Goal: Information Seeking & Learning: Understand process/instructions

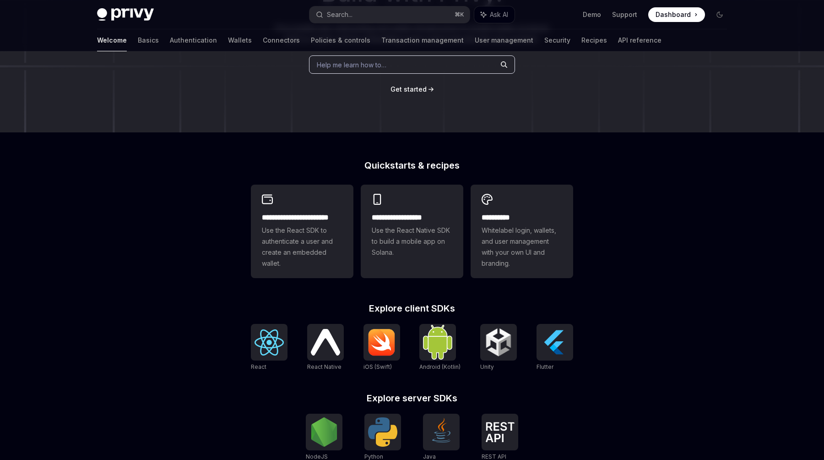
scroll to position [135, 0]
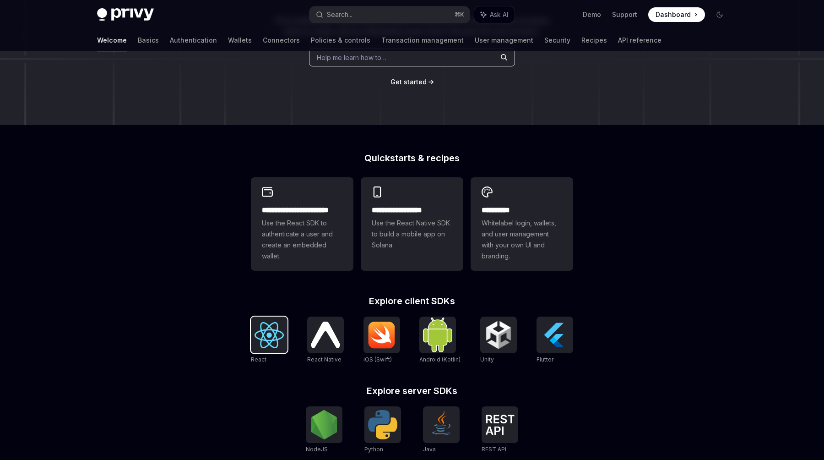
click at [262, 327] on img at bounding box center [269, 335] width 29 height 26
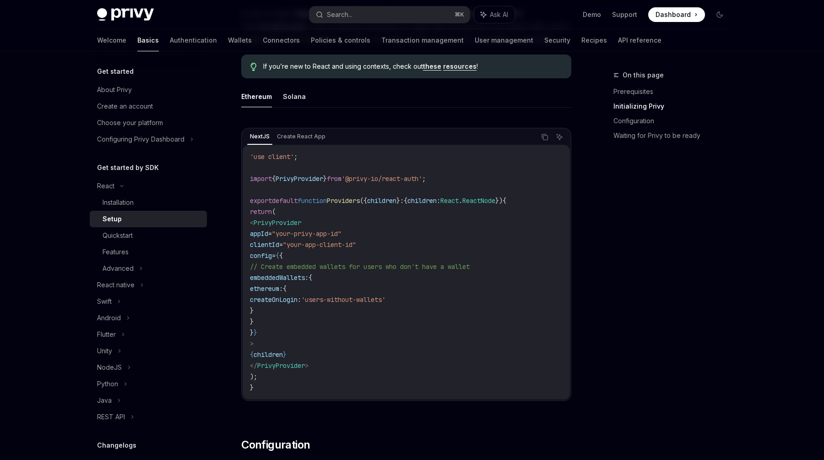
scroll to position [243, 0]
click at [281, 343] on code "'use client' ; import { PrivyProvider } from '@privy-io/react-auth' ; export de…" at bounding box center [406, 271] width 313 height 242
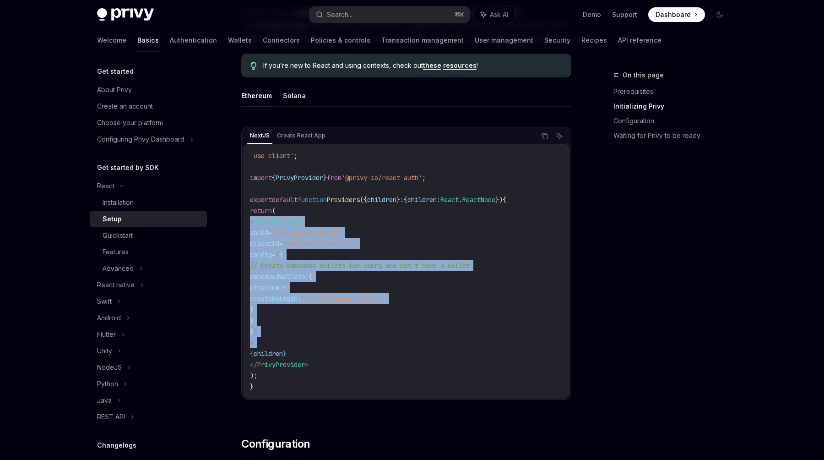
drag, startPoint x: 281, startPoint y: 343, endPoint x: 250, endPoint y: 220, distance: 126.5
click at [250, 220] on code "'use client' ; import { PrivyProvider } from '@privy-io/react-auth' ; export de…" at bounding box center [406, 271] width 313 height 242
copy code "< PrivyProvider appId = "your-privy-app-id" clientId = "your-app-client-id" con…"
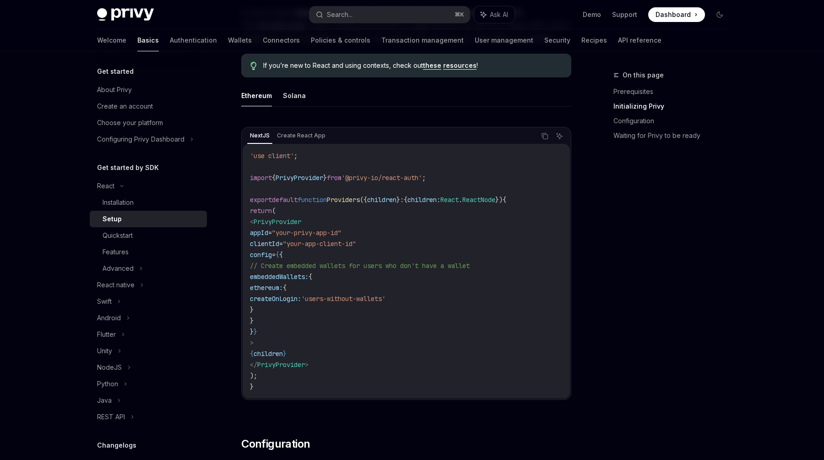
click at [422, 174] on span "'@privy-io/react-auth'" at bounding box center [382, 178] width 81 height 8
drag, startPoint x: 438, startPoint y: 176, endPoint x: 362, endPoint y: 180, distance: 76.1
click at [362, 180] on span "'@privy-io/react-auth'" at bounding box center [382, 178] width 81 height 8
copy span "@privy-io/react-auth"
drag, startPoint x: 277, startPoint y: 344, endPoint x: 258, endPoint y: 227, distance: 118.3
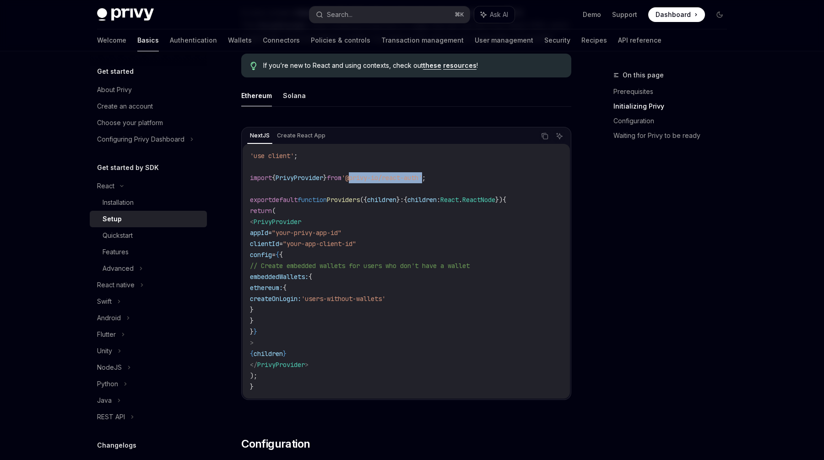
click at [258, 227] on code "'use client' ; import { PrivyProvider } from '@privy-io/react-auth' ; export de…" at bounding box center [406, 271] width 313 height 242
copy code "< PrivyProvider appId = "your-privy-app-id" clientId = "your-app-client-id" con…"
drag, startPoint x: 335, startPoint y: 364, endPoint x: 264, endPoint y: 366, distance: 71.0
click at [264, 366] on code "'use client' ; import { PrivyProvider } from '@privy-io/react-auth' ; export de…" at bounding box center [406, 271] width 313 height 242
copy span "</ PrivyProvider >"
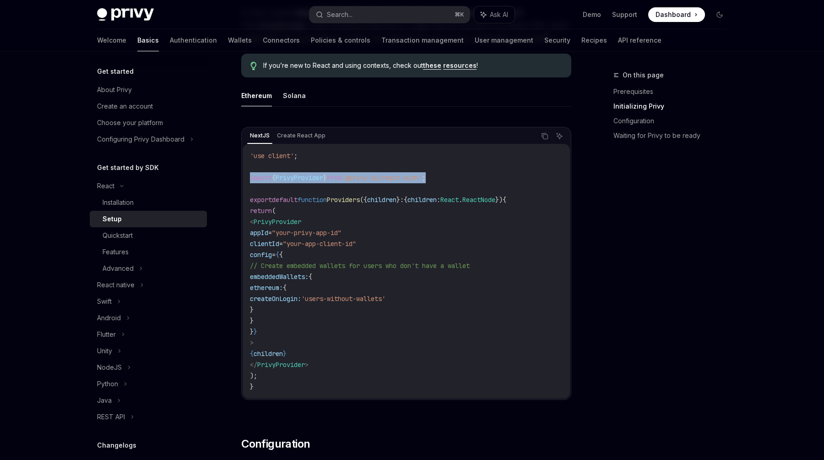
drag, startPoint x: 464, startPoint y: 180, endPoint x: 243, endPoint y: 181, distance: 220.3
click at [243, 181] on div "'use client' ; import { PrivyProvider } from '@privy-io/react-auth' ; export de…" at bounding box center [406, 271] width 327 height 255
copy span "import { PrivyProvider } from '@privy-io/react-auth' ;"
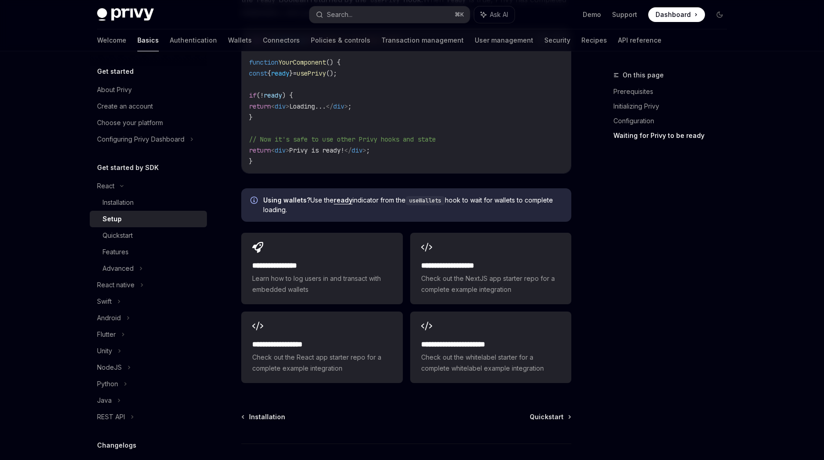
scroll to position [1113, 0]
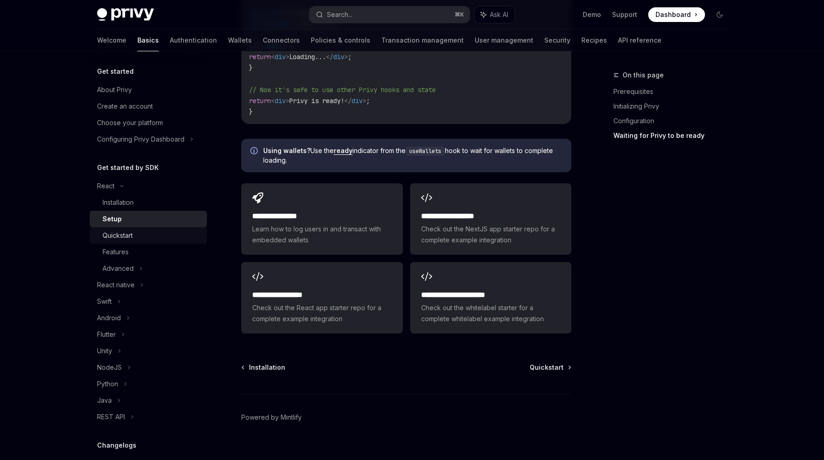
click at [124, 239] on div "Quickstart" at bounding box center [118, 235] width 30 height 11
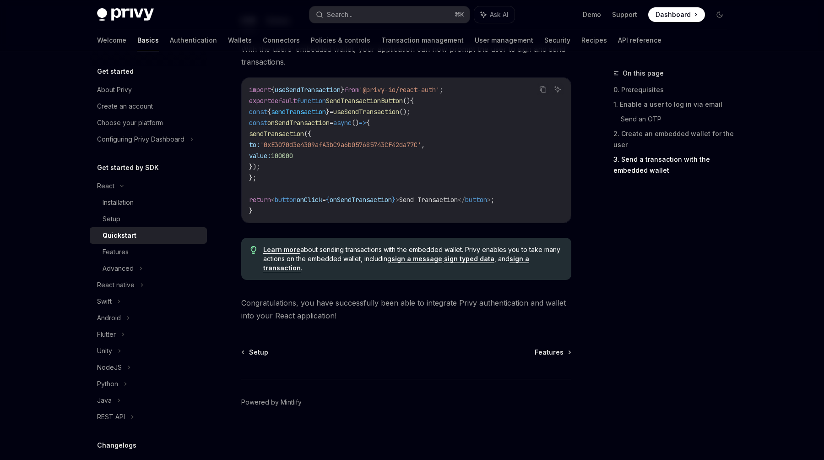
scroll to position [869, 0]
click at [122, 251] on div "Features" at bounding box center [116, 251] width 26 height 11
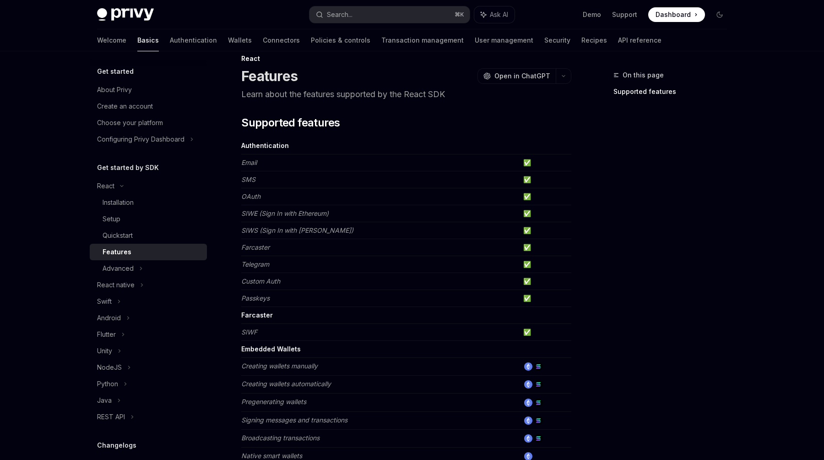
scroll to position [28, 0]
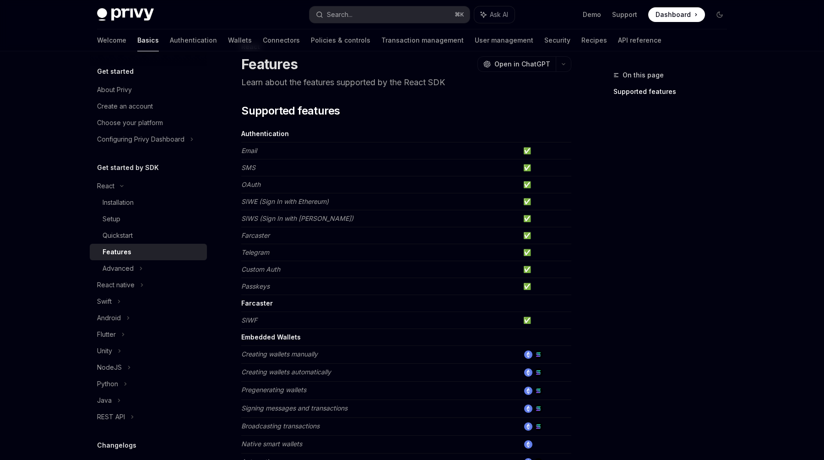
click at [260, 254] on em "Telegram" at bounding box center [255, 252] width 28 height 8
click at [131, 270] on div "Advanced" at bounding box center [118, 268] width 31 height 11
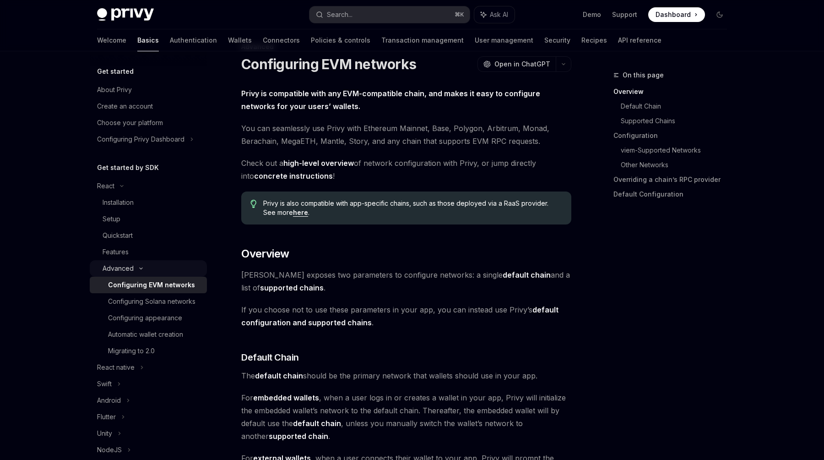
click at [132, 265] on div "Advanced" at bounding box center [118, 268] width 31 height 11
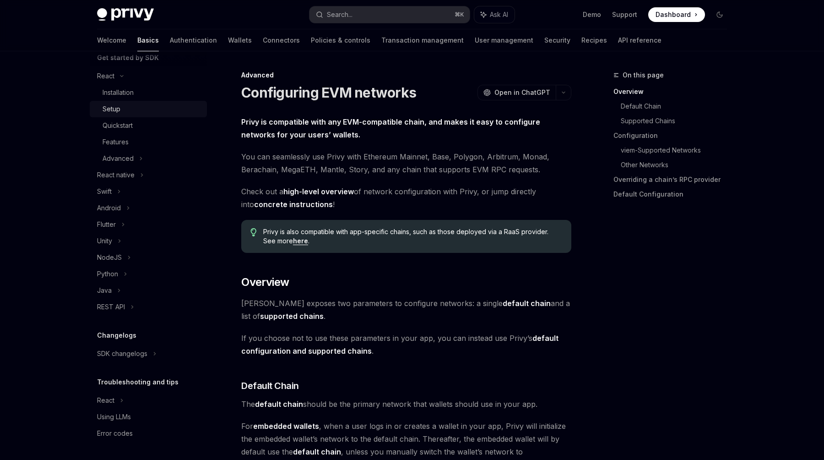
scroll to position [102, 0]
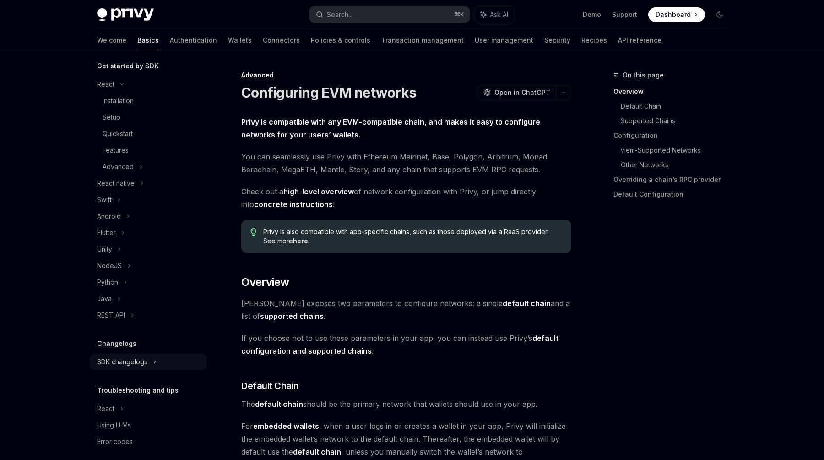
click at [115, 90] on div "SDK changelogs" at bounding box center [105, 84] width 17 height 11
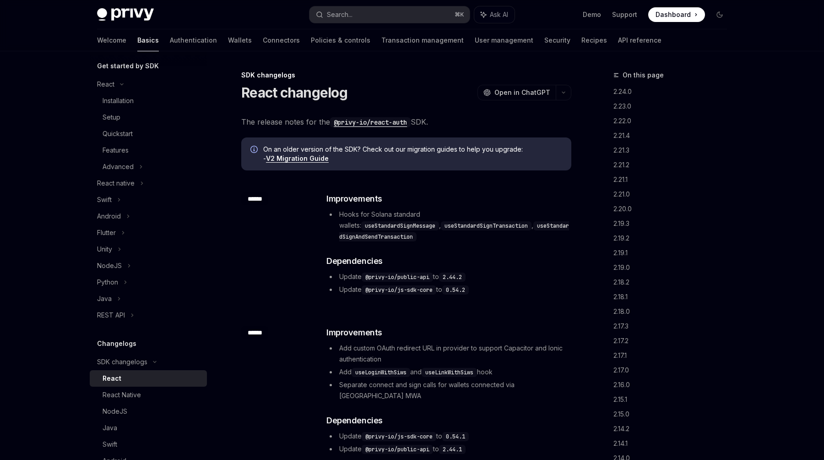
click at [138, 378] on div "React" at bounding box center [152, 378] width 99 height 11
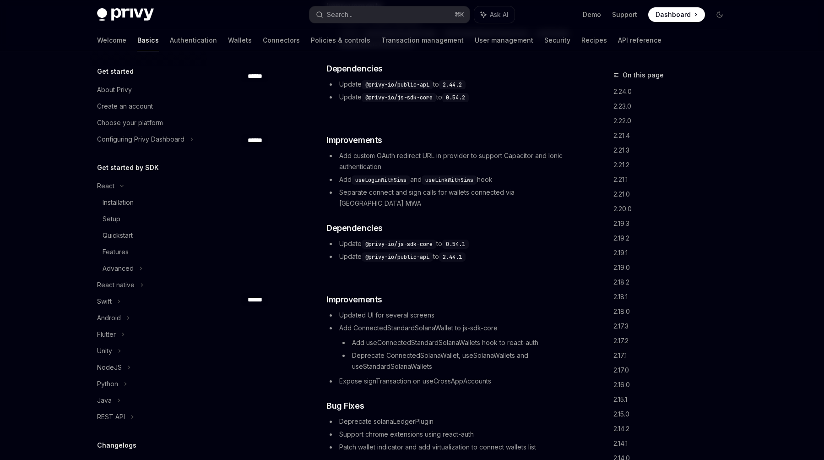
scroll to position [308, 0]
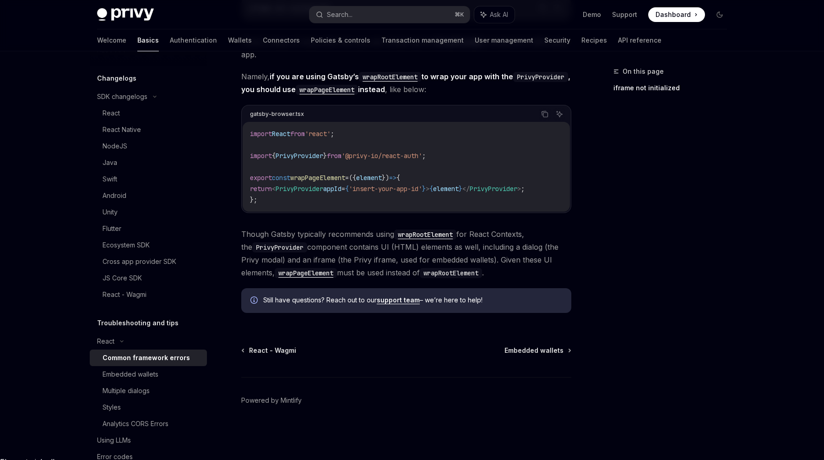
scroll to position [390, 0]
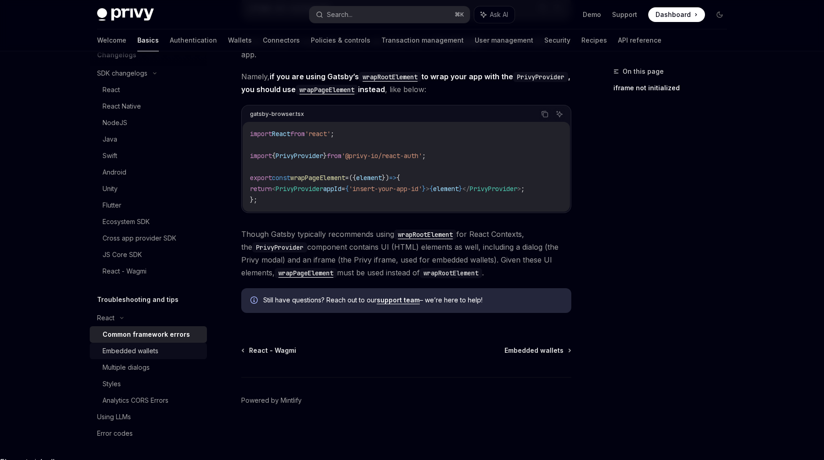
click at [144, 354] on div "Embedded wallets" at bounding box center [131, 350] width 56 height 11
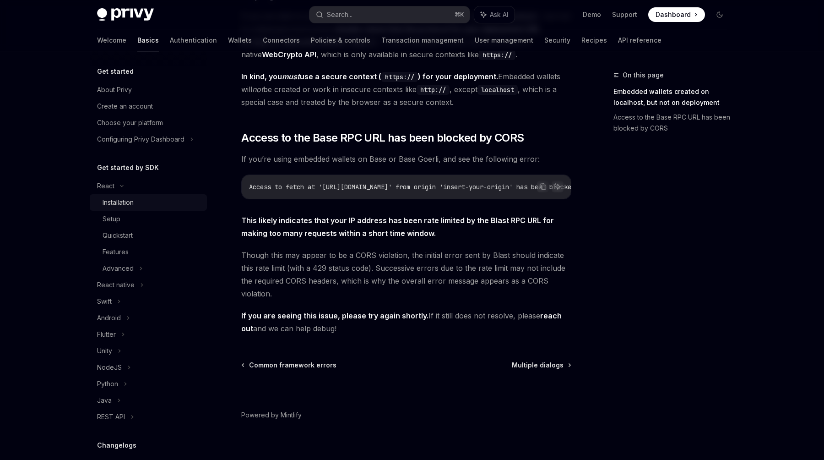
click at [138, 202] on div "Installation" at bounding box center [152, 202] width 99 height 11
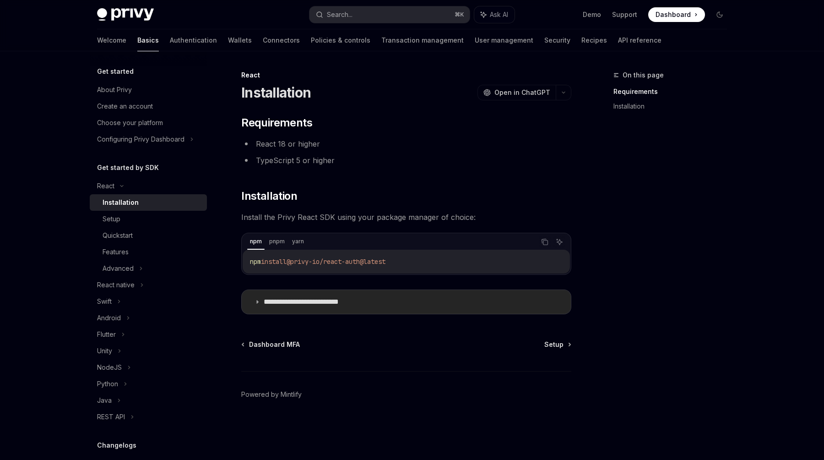
click at [258, 301] on icon at bounding box center [257, 301] width 5 height 5
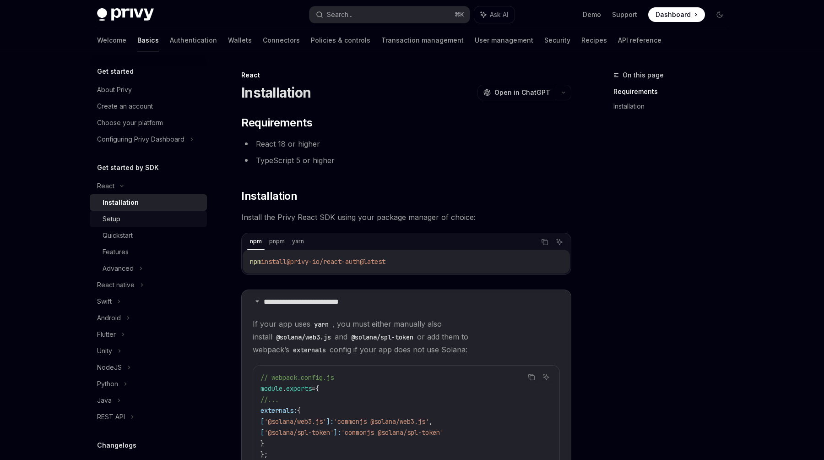
click at [131, 220] on div "Setup" at bounding box center [152, 218] width 99 height 11
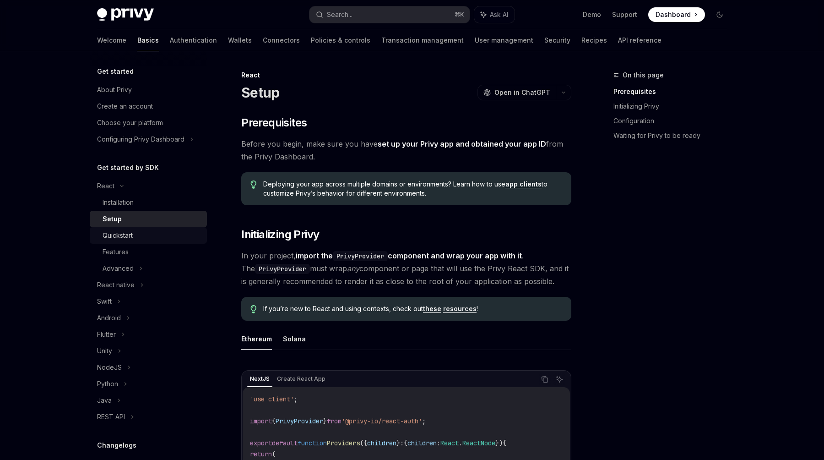
click at [128, 234] on div "Quickstart" at bounding box center [118, 235] width 30 height 11
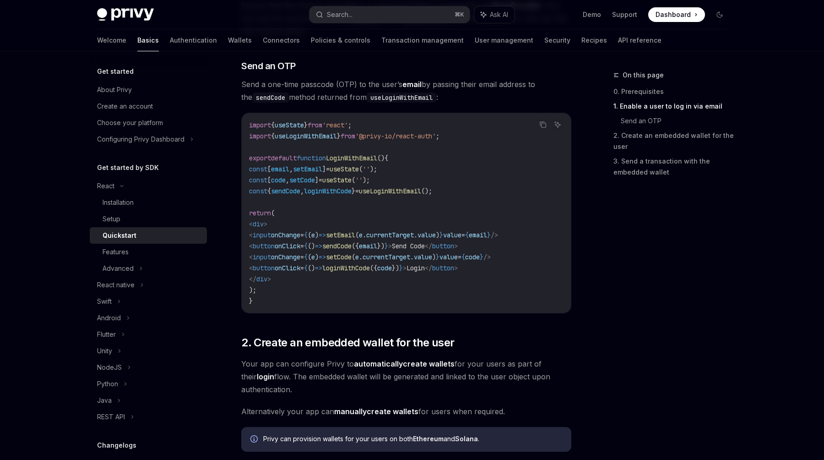
scroll to position [413, 0]
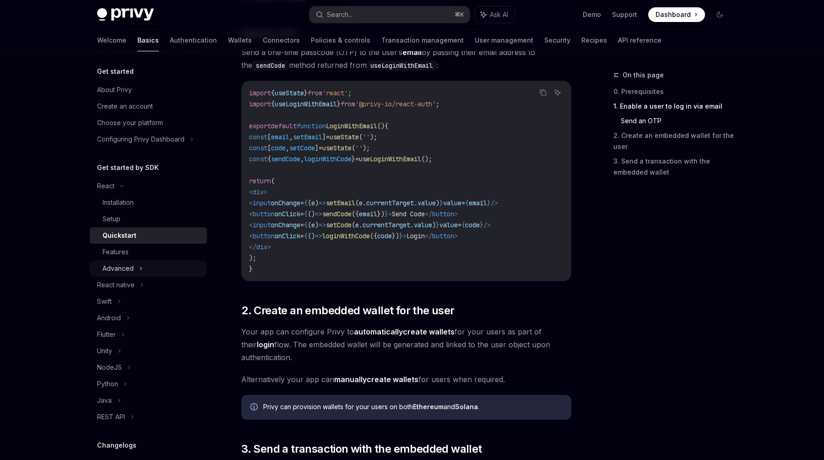
click at [129, 262] on div "Advanced" at bounding box center [148, 268] width 117 height 16
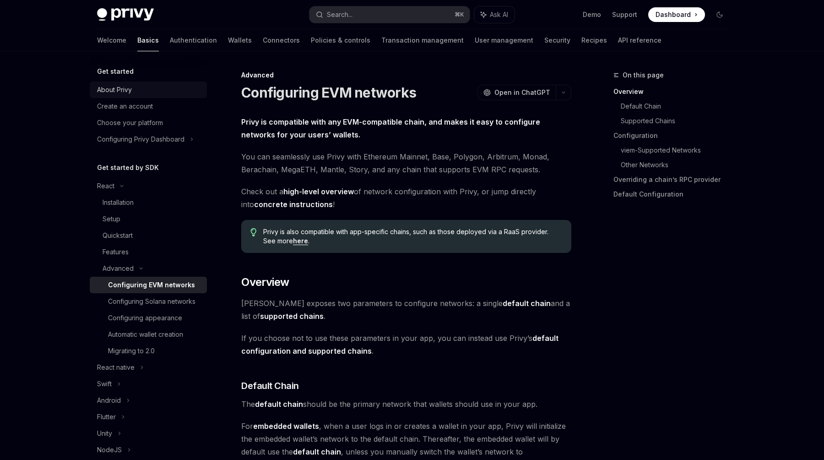
click at [131, 92] on div "About Privy" at bounding box center [114, 89] width 35 height 11
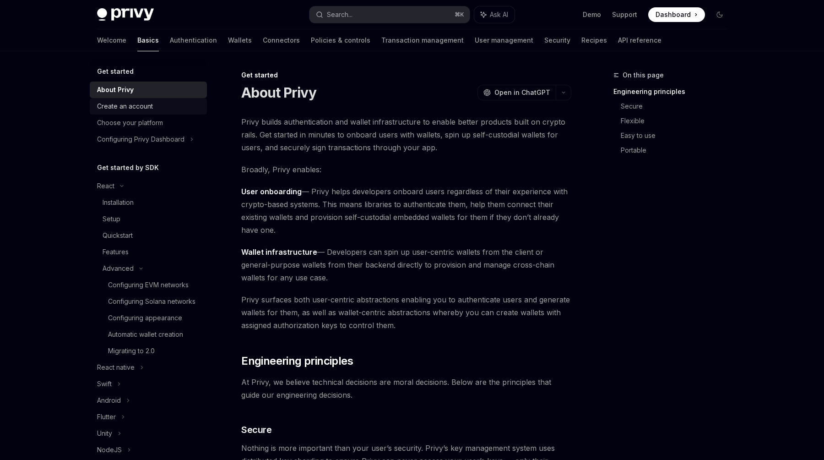
click at [129, 105] on div "Create an account" at bounding box center [125, 106] width 56 height 11
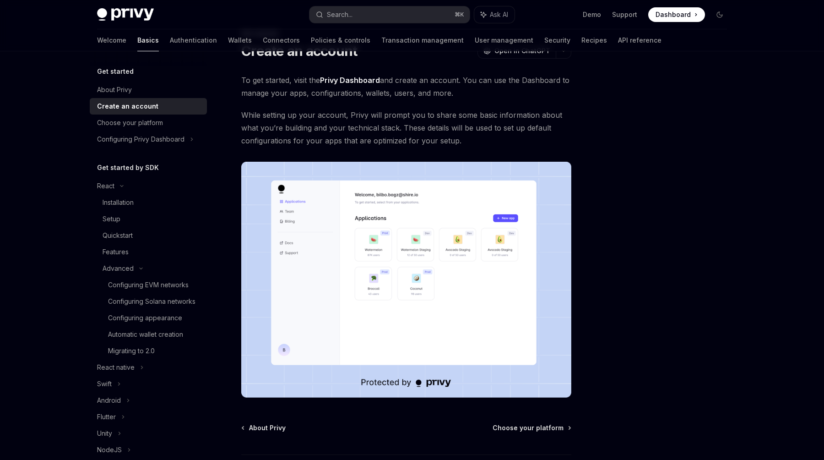
scroll to position [115, 0]
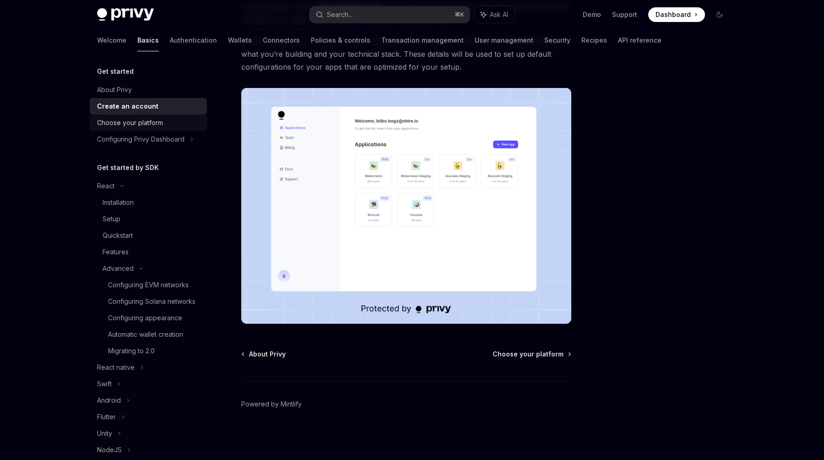
click at [145, 127] on div "Choose your platform" at bounding box center [130, 122] width 66 height 11
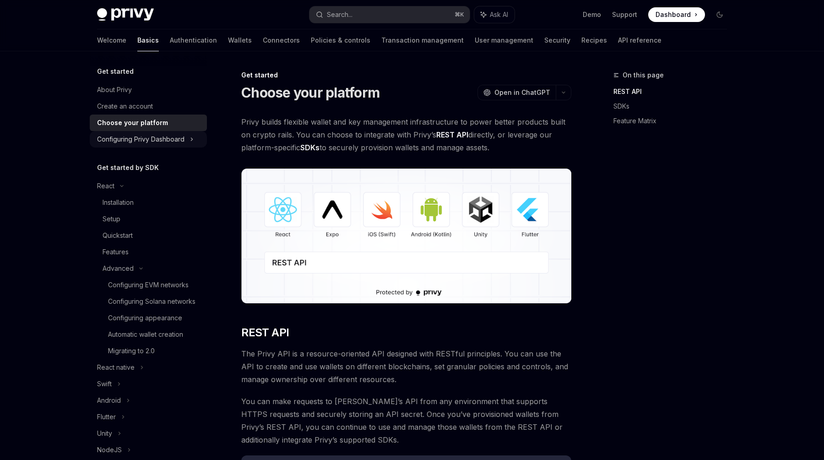
click at [148, 140] on div "Configuring Privy Dashboard" at bounding box center [140, 139] width 87 height 11
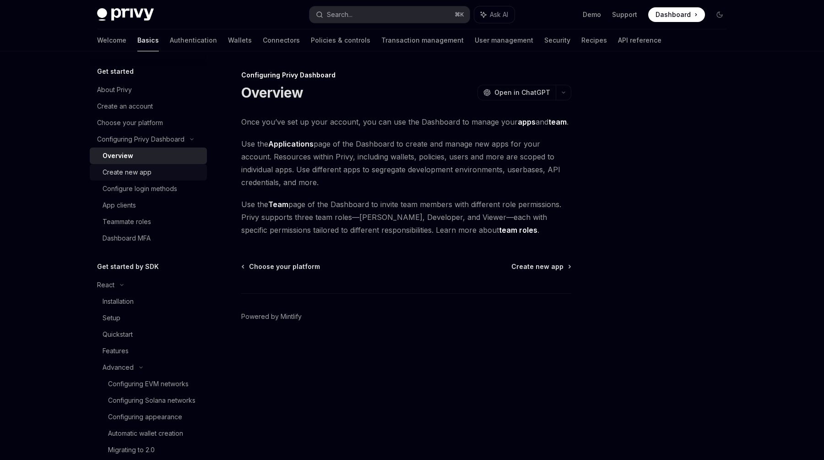
click at [146, 168] on div "Create new app" at bounding box center [127, 172] width 49 height 11
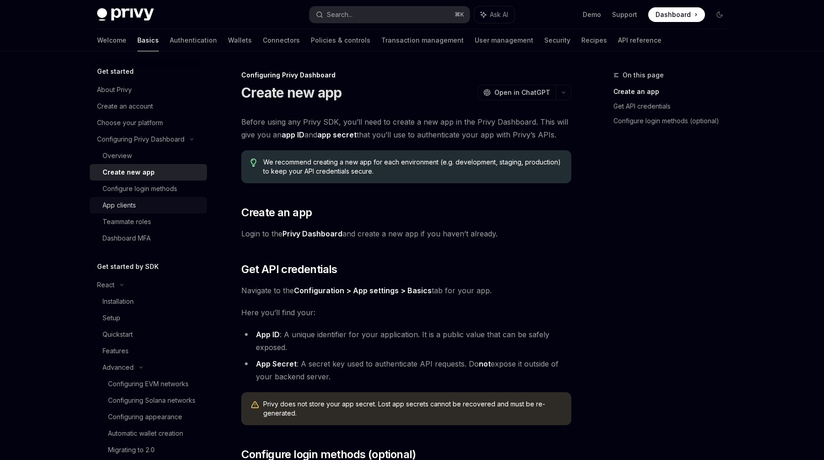
click at [138, 202] on div "App clients" at bounding box center [152, 205] width 99 height 11
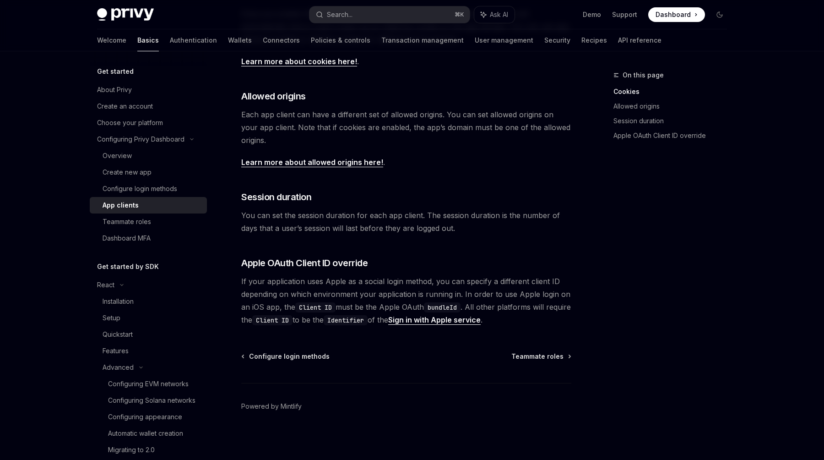
scroll to position [272, 0]
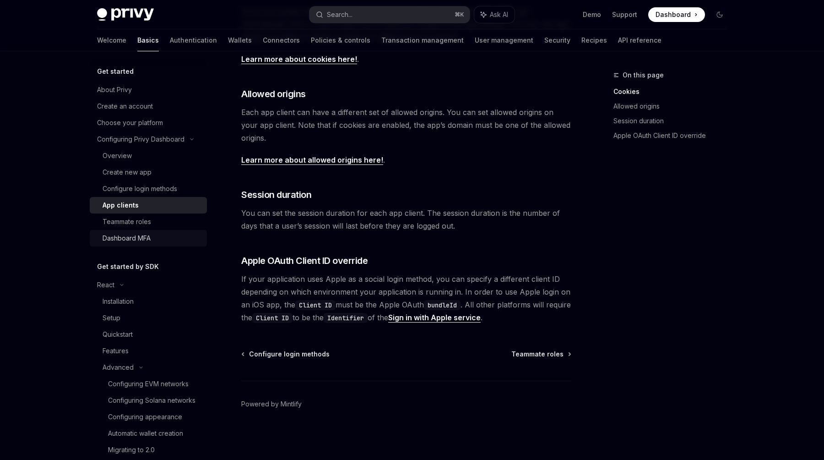
click at [138, 237] on div "Dashboard MFA" at bounding box center [127, 238] width 48 height 11
type textarea "*"
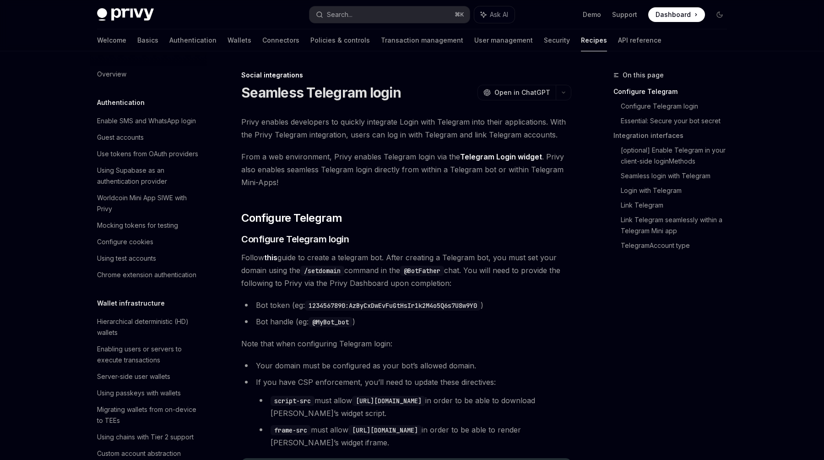
scroll to position [552, 0]
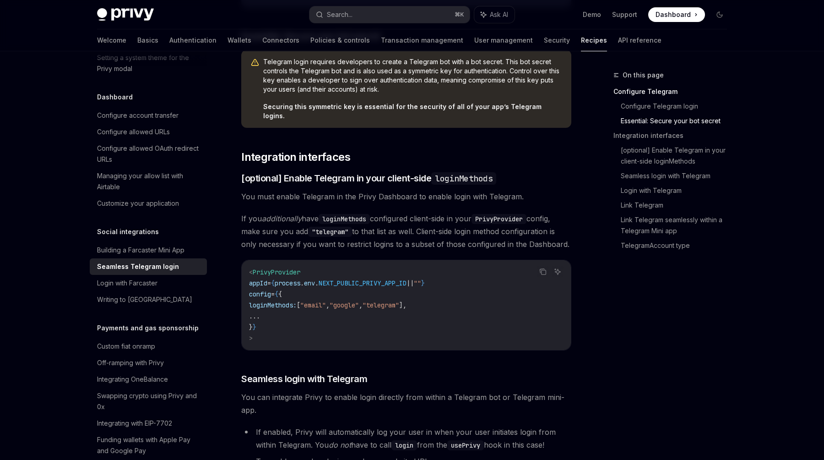
scroll to position [535, 0]
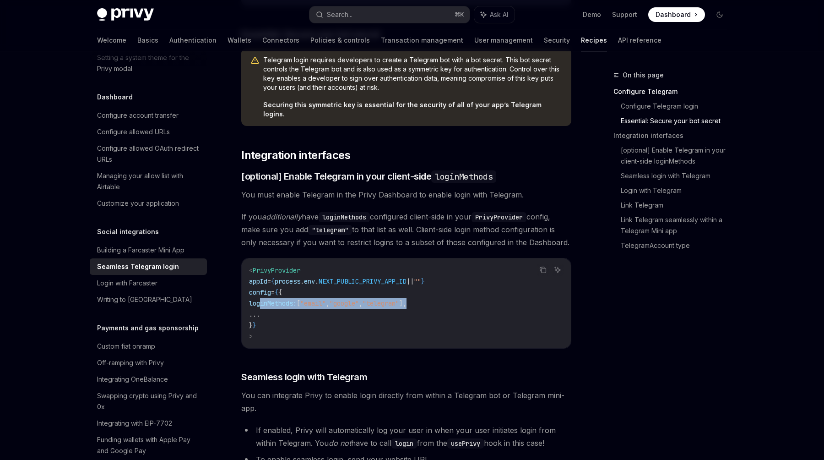
drag, startPoint x: 453, startPoint y: 292, endPoint x: 259, endPoint y: 291, distance: 194.2
click at [259, 291] on code "< PrivyProvider appId = { process . env . NEXT_PUBLIC_PRIVY_APP_ID || "" } conf…" at bounding box center [406, 303] width 315 height 77
copy span "loginMethods: [ "email" , "google" , "telegram" ],"
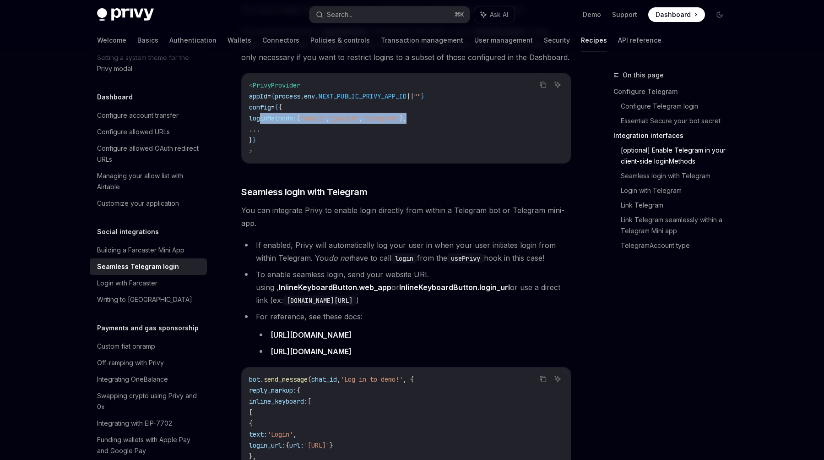
scroll to position [719, 0]
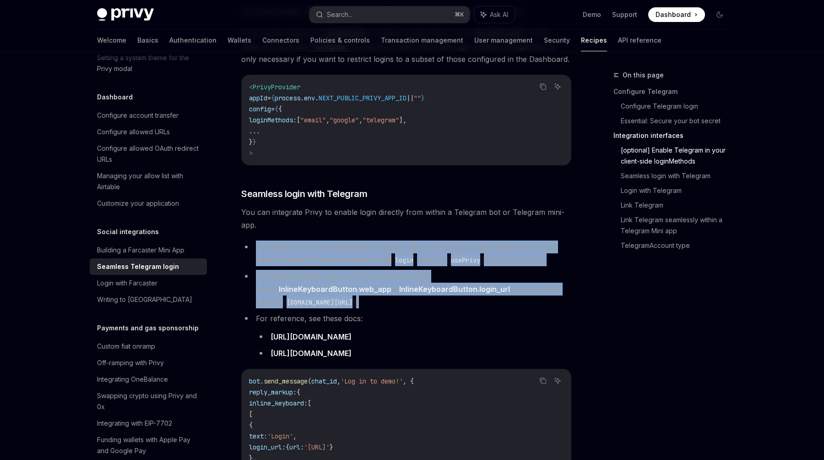
drag, startPoint x: 366, startPoint y: 293, endPoint x: 254, endPoint y: 239, distance: 124.4
click at [254, 240] on ul "If enabled, Privy will automatically log your user in when your user initiates …" at bounding box center [406, 299] width 330 height 119
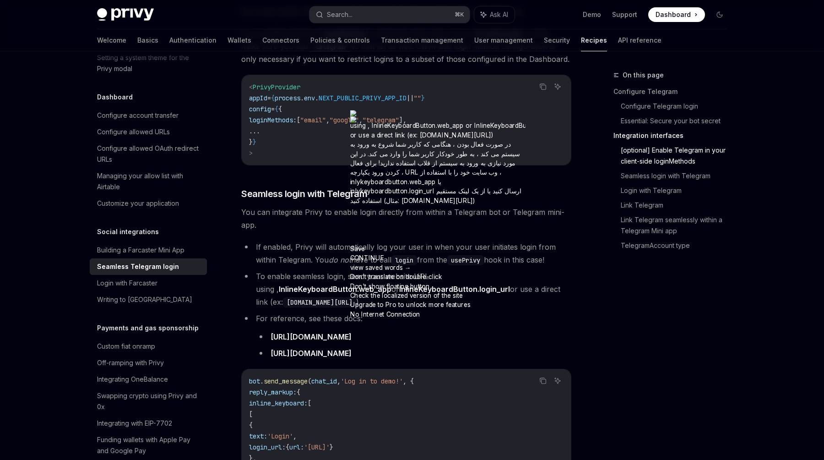
click at [376, 312] on li "For reference, see these docs: https://core.telegram.org/bots/api#keyboardbutto…" at bounding box center [406, 336] width 330 height 48
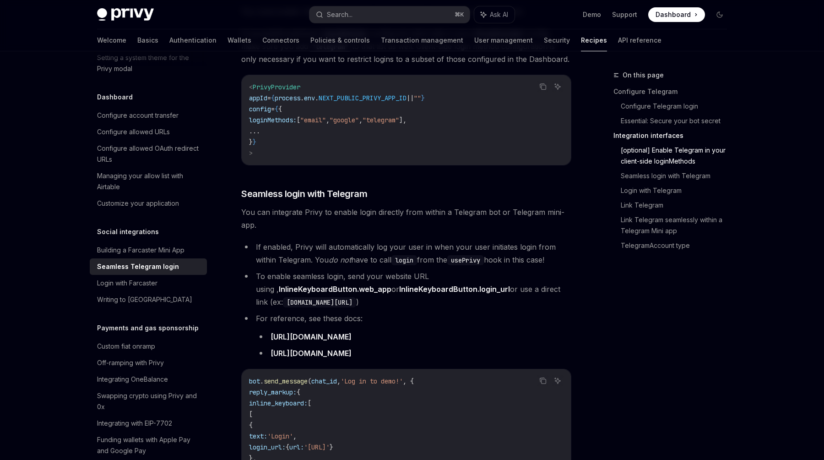
click at [385, 296] on li "To enable seamless login, send your website URL using , InlineKeyboardButton.we…" at bounding box center [406, 289] width 330 height 38
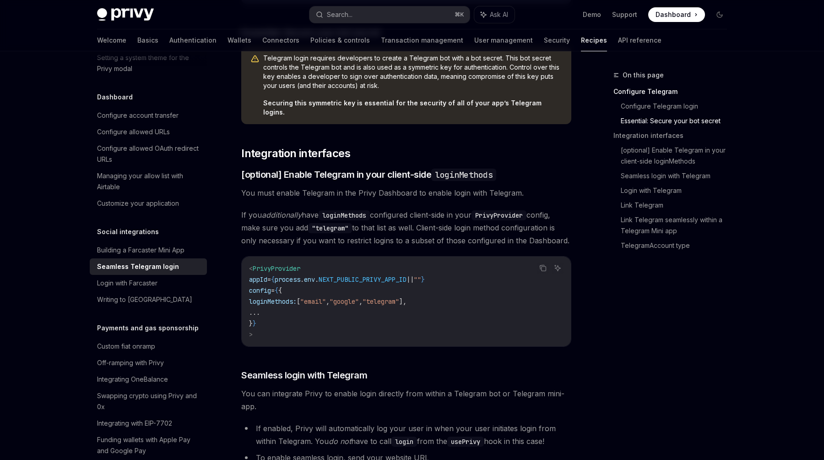
scroll to position [527, 0]
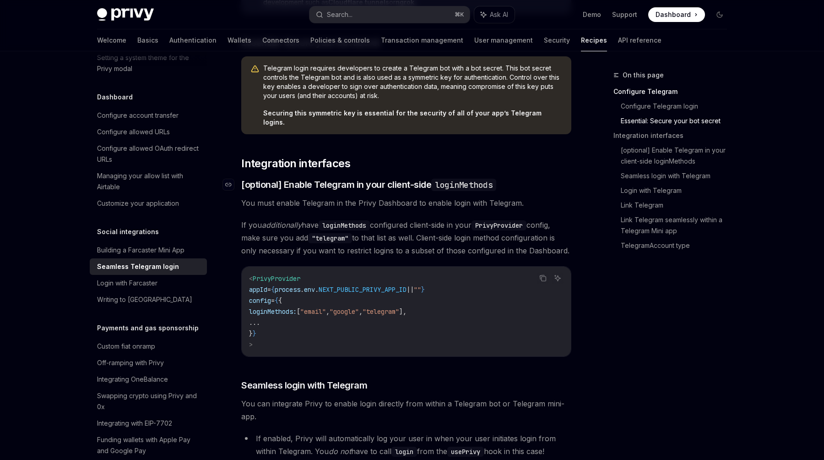
drag, startPoint x: 243, startPoint y: 149, endPoint x: 293, endPoint y: 174, distance: 55.9
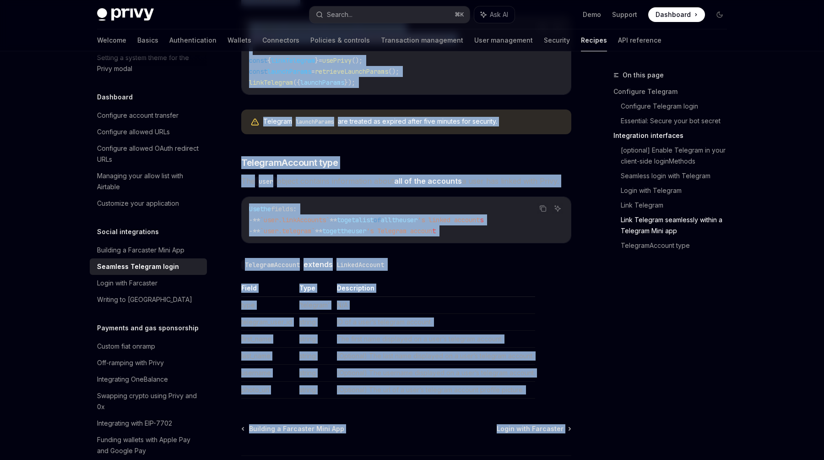
scroll to position [1524, 0]
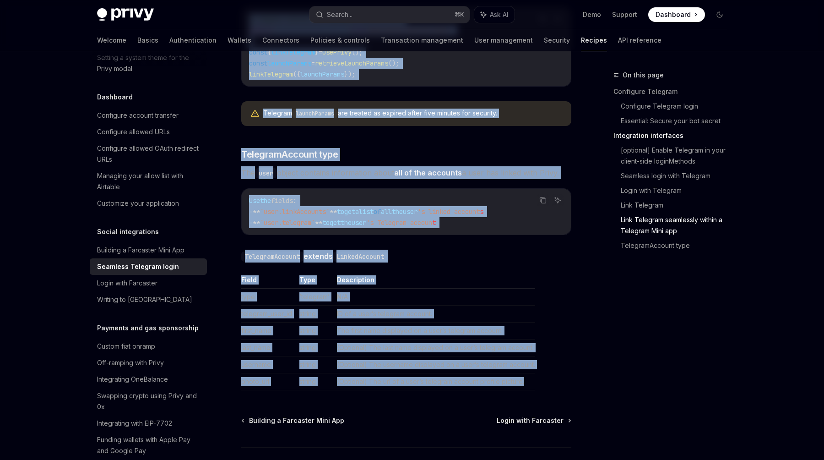
drag, startPoint x: 244, startPoint y: 140, endPoint x: 544, endPoint y: 379, distance: 383.9
copy div "Integration interfaces ​ [optional] Enable Telegram in your client-side loginMe…"
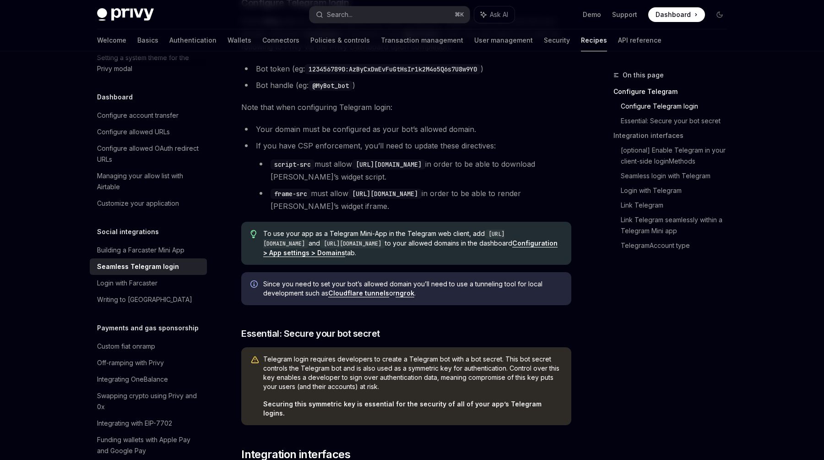
scroll to position [0, 0]
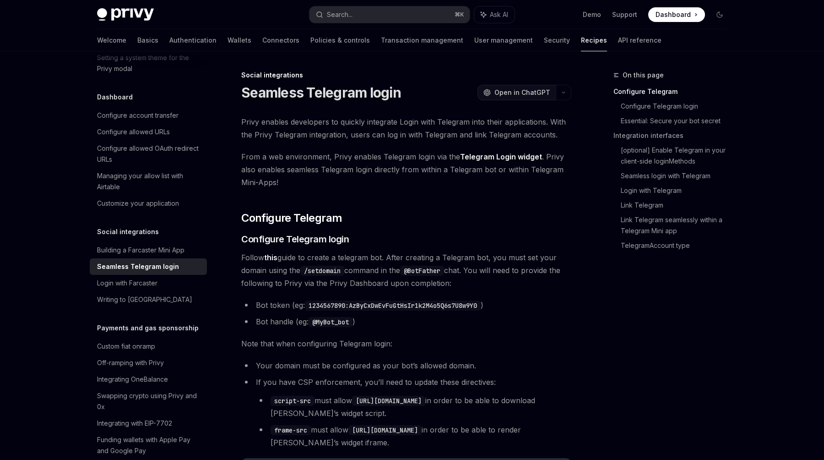
click at [527, 93] on span "Open in ChatGPT" at bounding box center [523, 92] width 56 height 9
click at [499, 93] on span "Open in ChatGPT" at bounding box center [523, 92] width 56 height 9
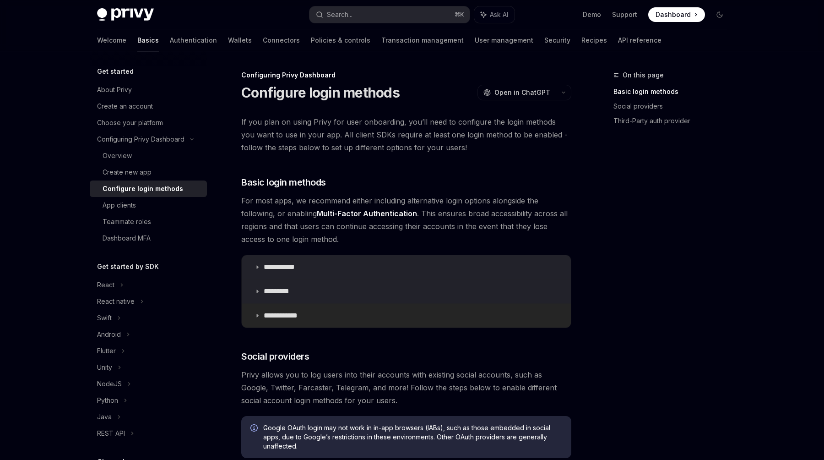
click at [269, 313] on p "**********" at bounding box center [284, 315] width 41 height 9
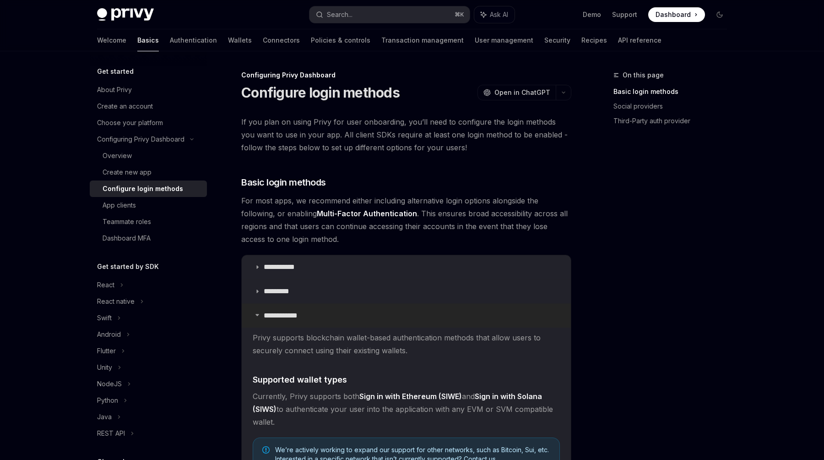
click at [269, 313] on p "**********" at bounding box center [284, 315] width 41 height 9
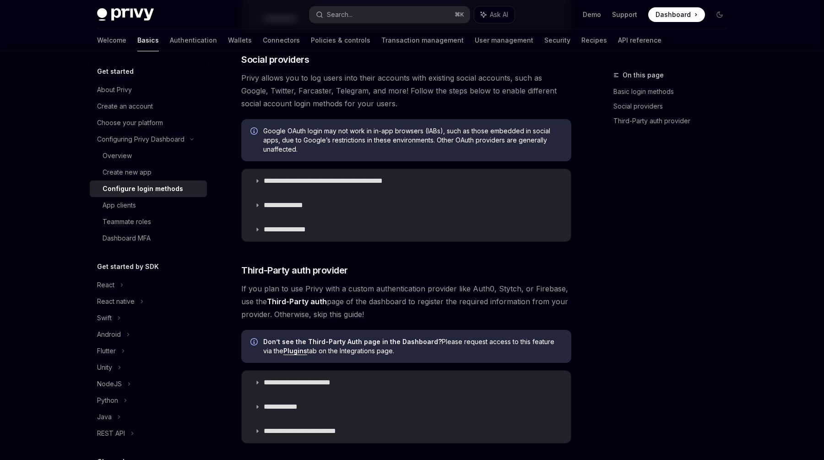
scroll to position [286, 0]
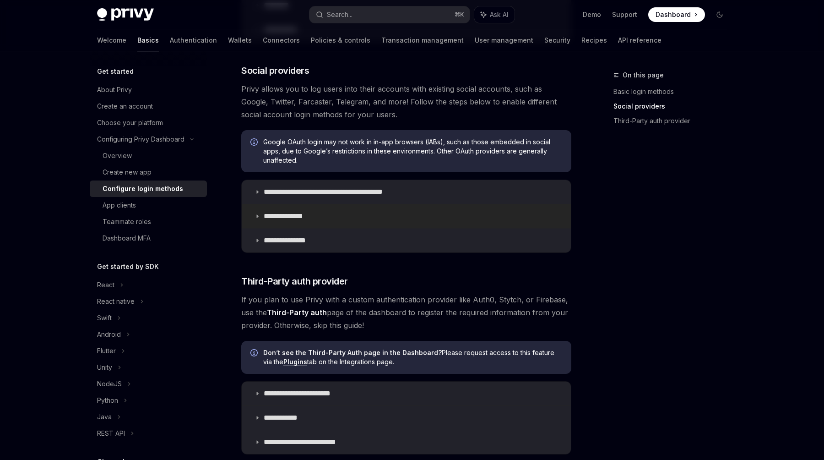
click at [305, 219] on p "**********" at bounding box center [290, 216] width 52 height 9
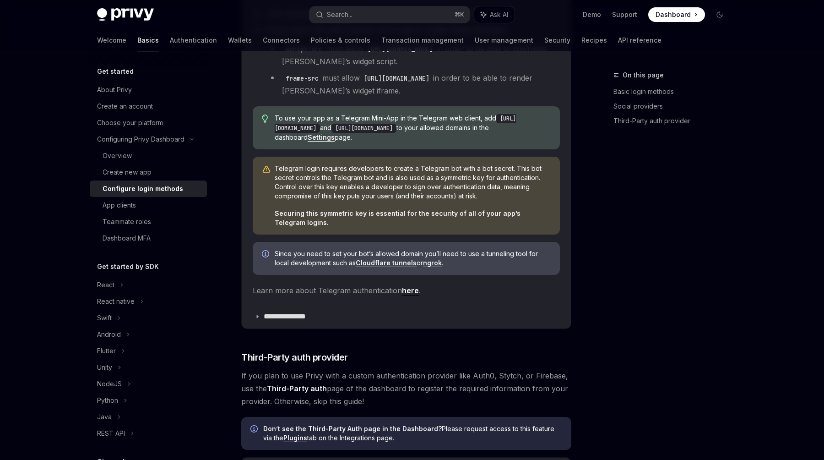
scroll to position [636, 0]
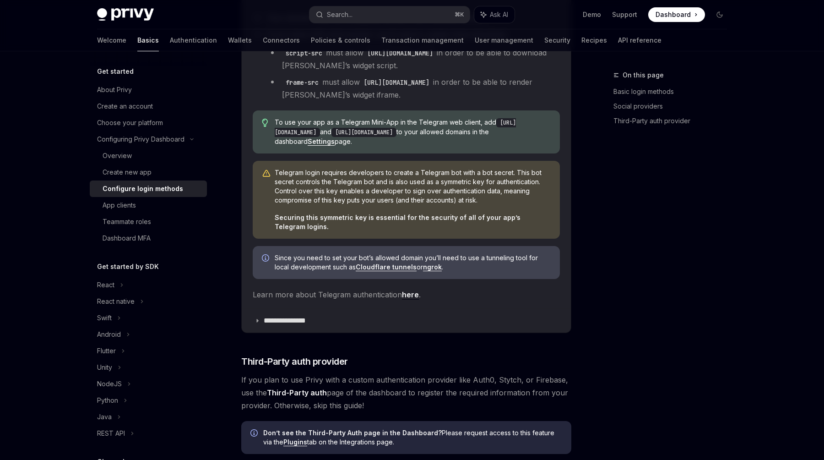
click at [406, 294] on link "here" at bounding box center [410, 295] width 17 height 10
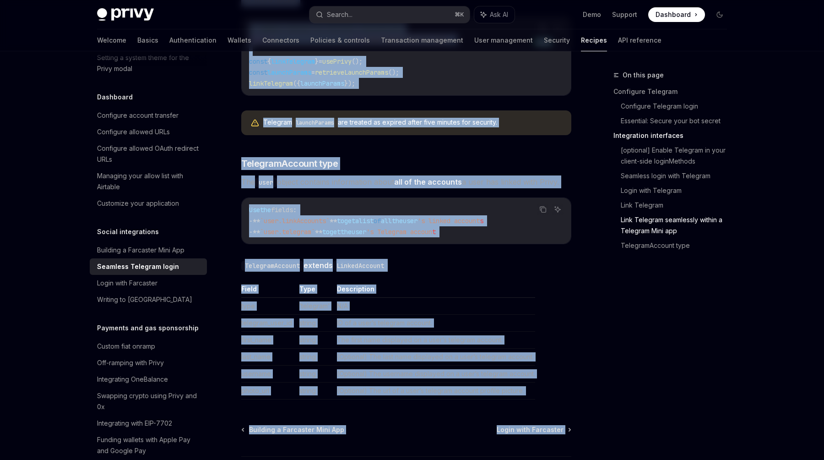
scroll to position [1580, 0]
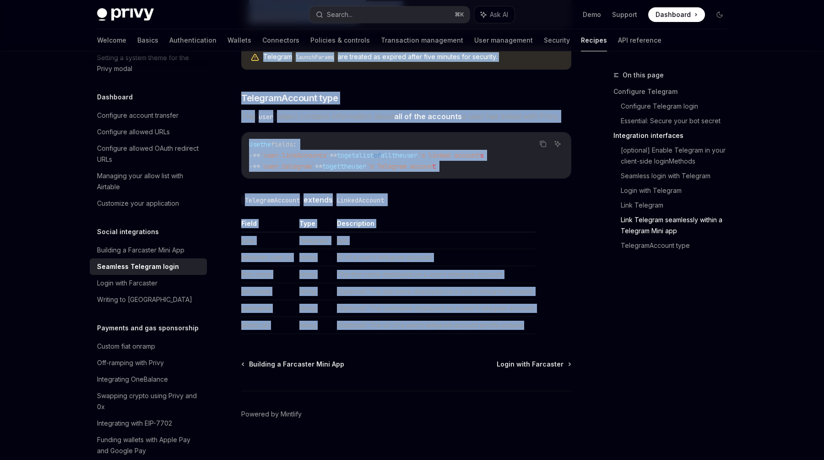
drag, startPoint x: 244, startPoint y: 91, endPoint x: 569, endPoint y: 318, distance: 396.7
copy div "Loremips Dolorsit ametc AdipIS Elit se DoeiUSM TempOR Inci ut LaboREE Dolor mag…"
